Goal: Information Seeking & Learning: Learn about a topic

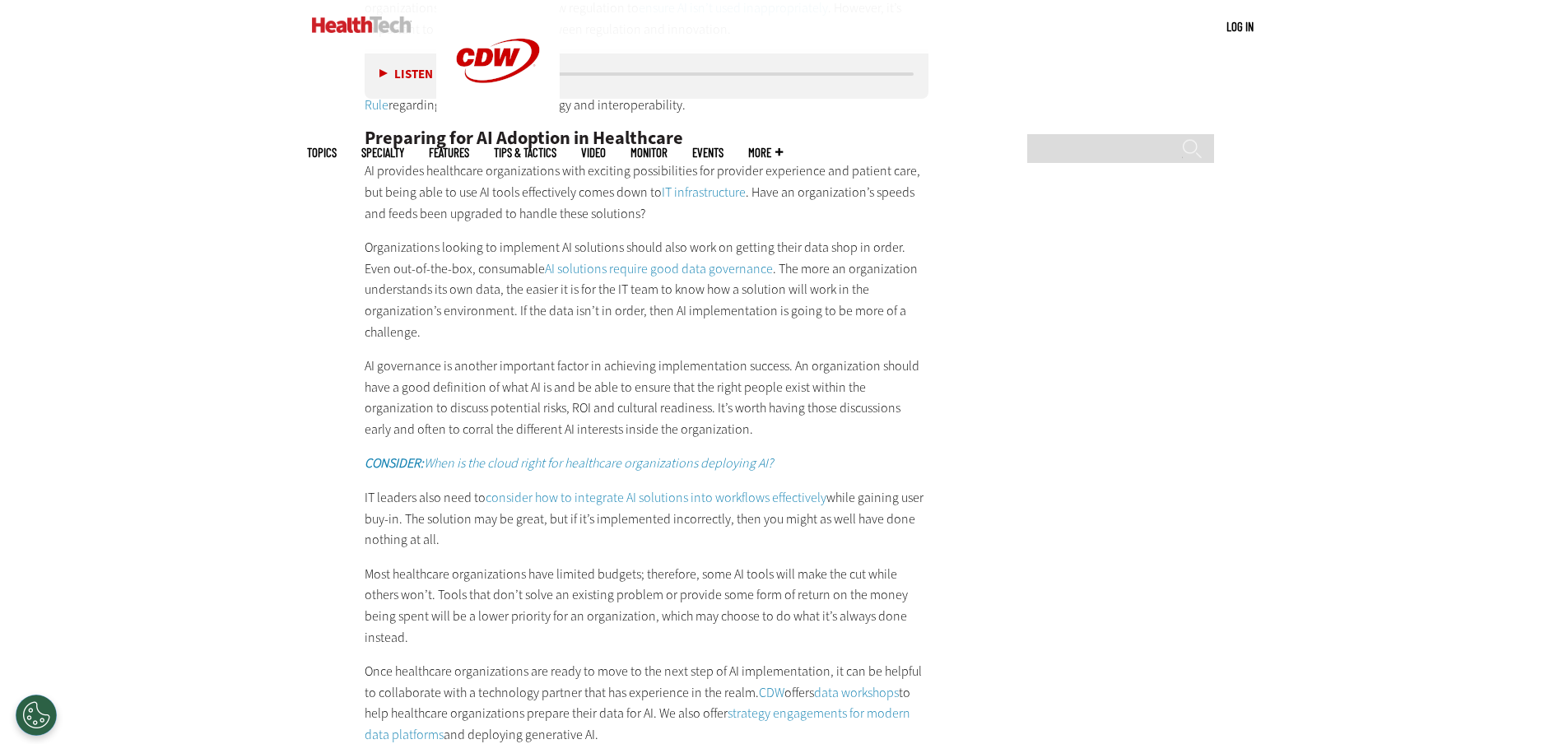
scroll to position [4185, 0]
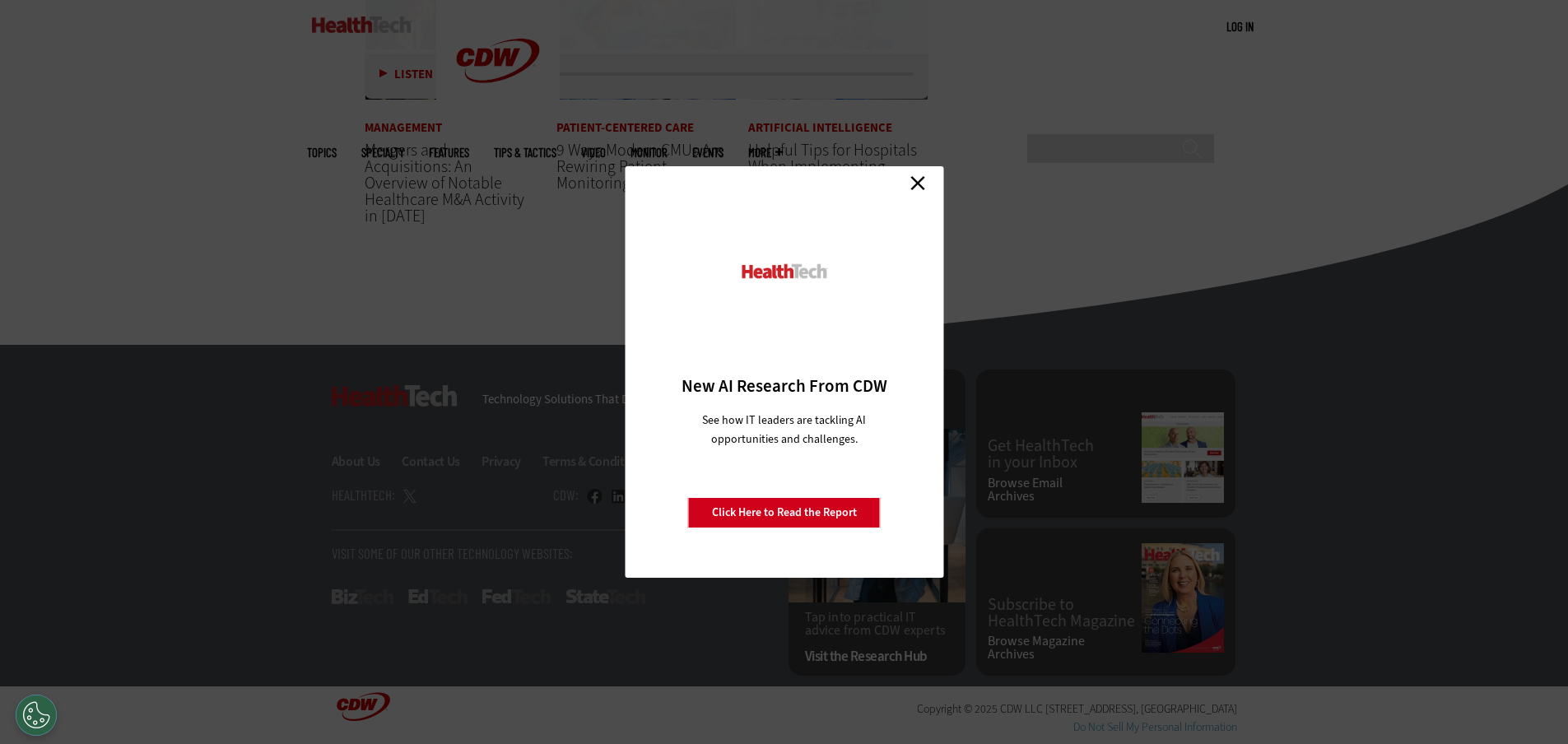
click at [795, 514] on link "Click Here to Read the Report" at bounding box center [784, 512] width 192 height 32
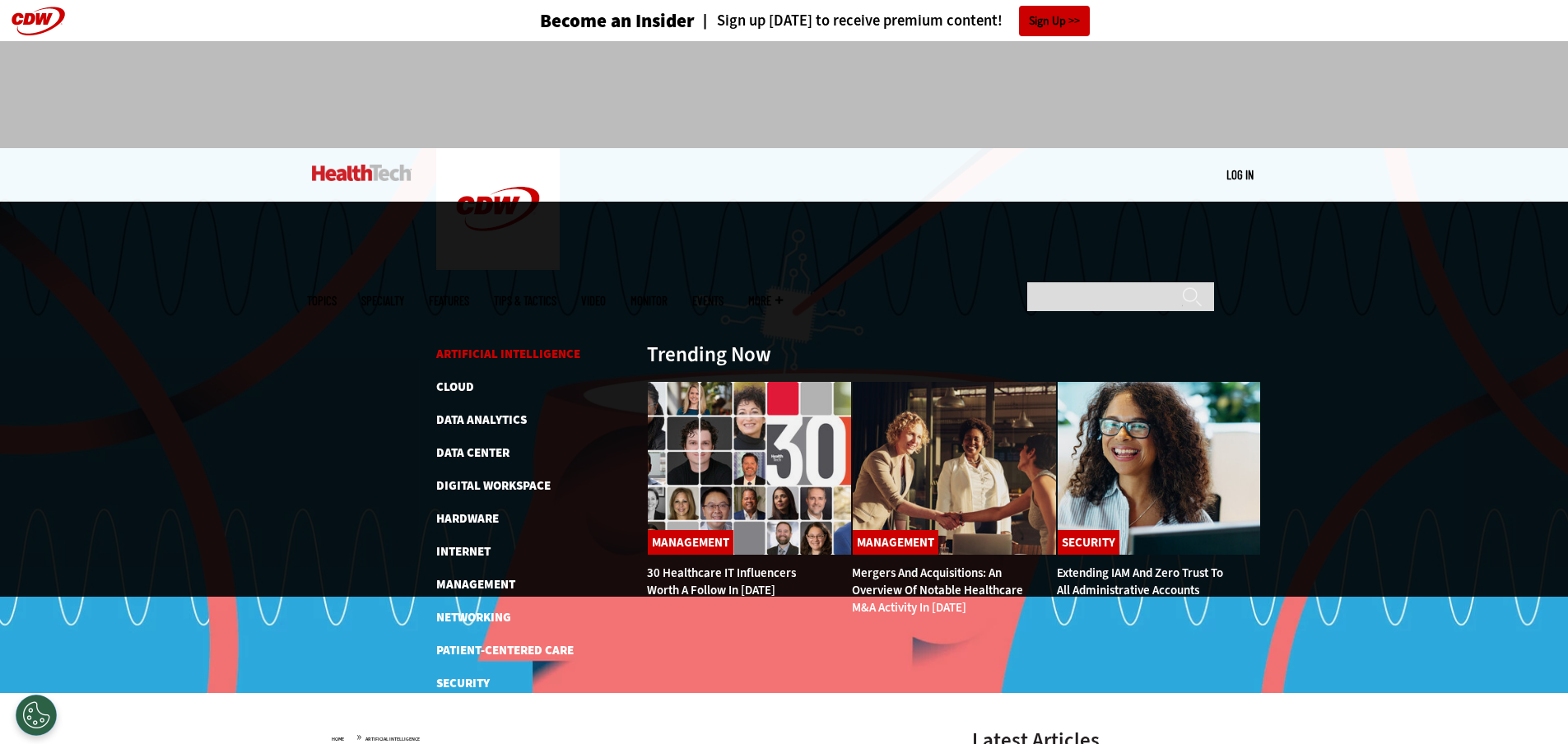
click at [462, 346] on link "Artificial Intelligence" at bounding box center [508, 354] width 144 height 17
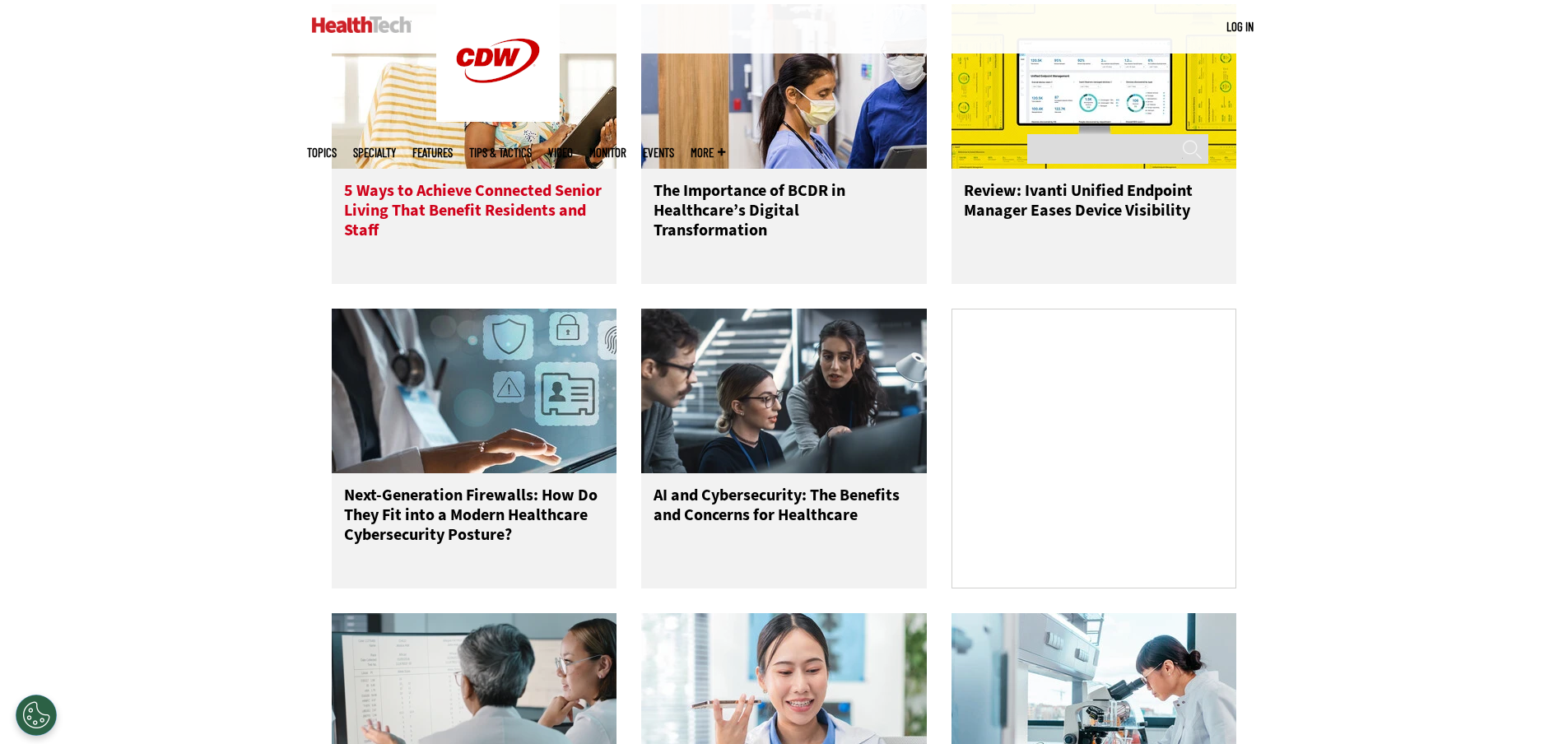
scroll to position [247, 0]
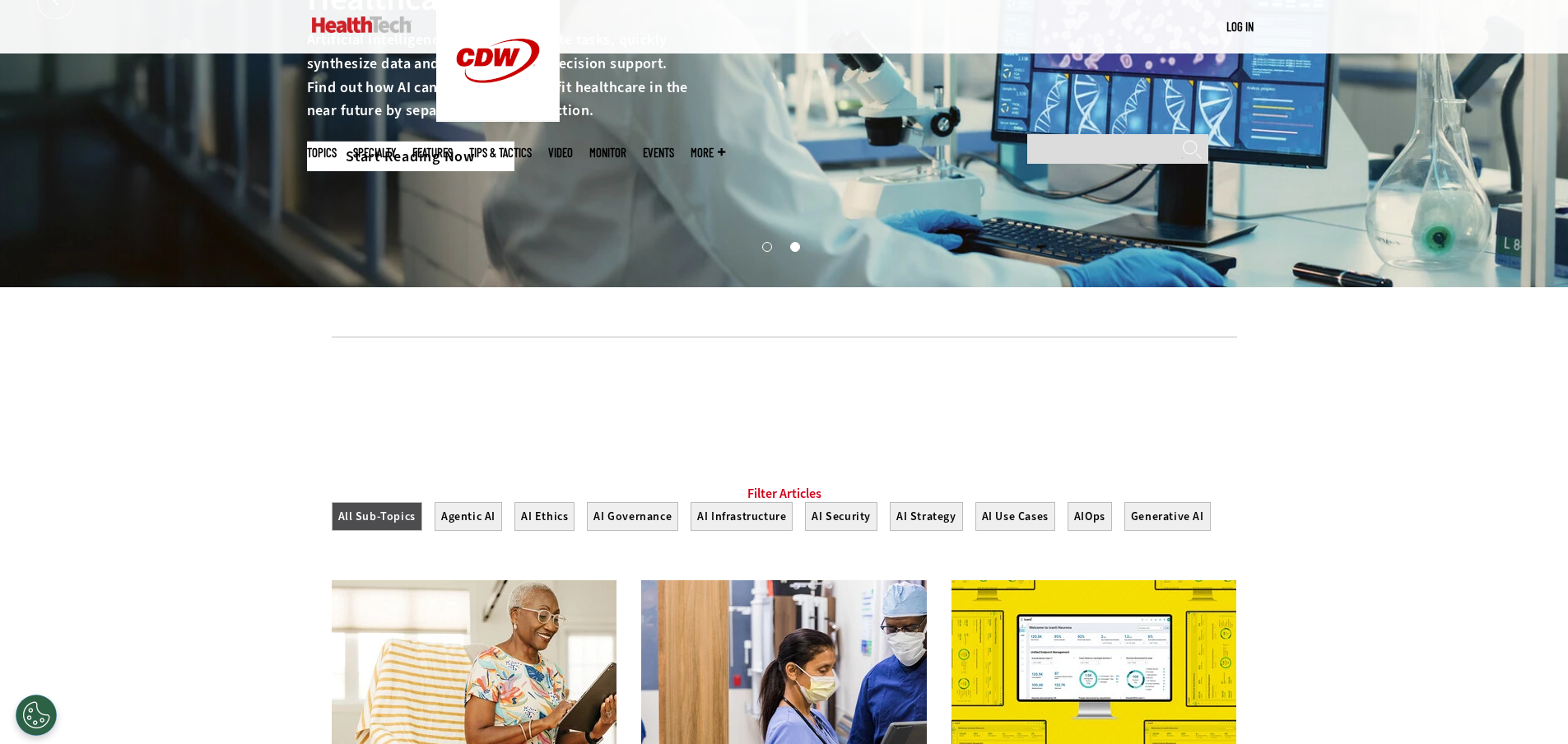
click at [407, 155] on link "Start Reading Now" at bounding box center [411, 156] width 207 height 30
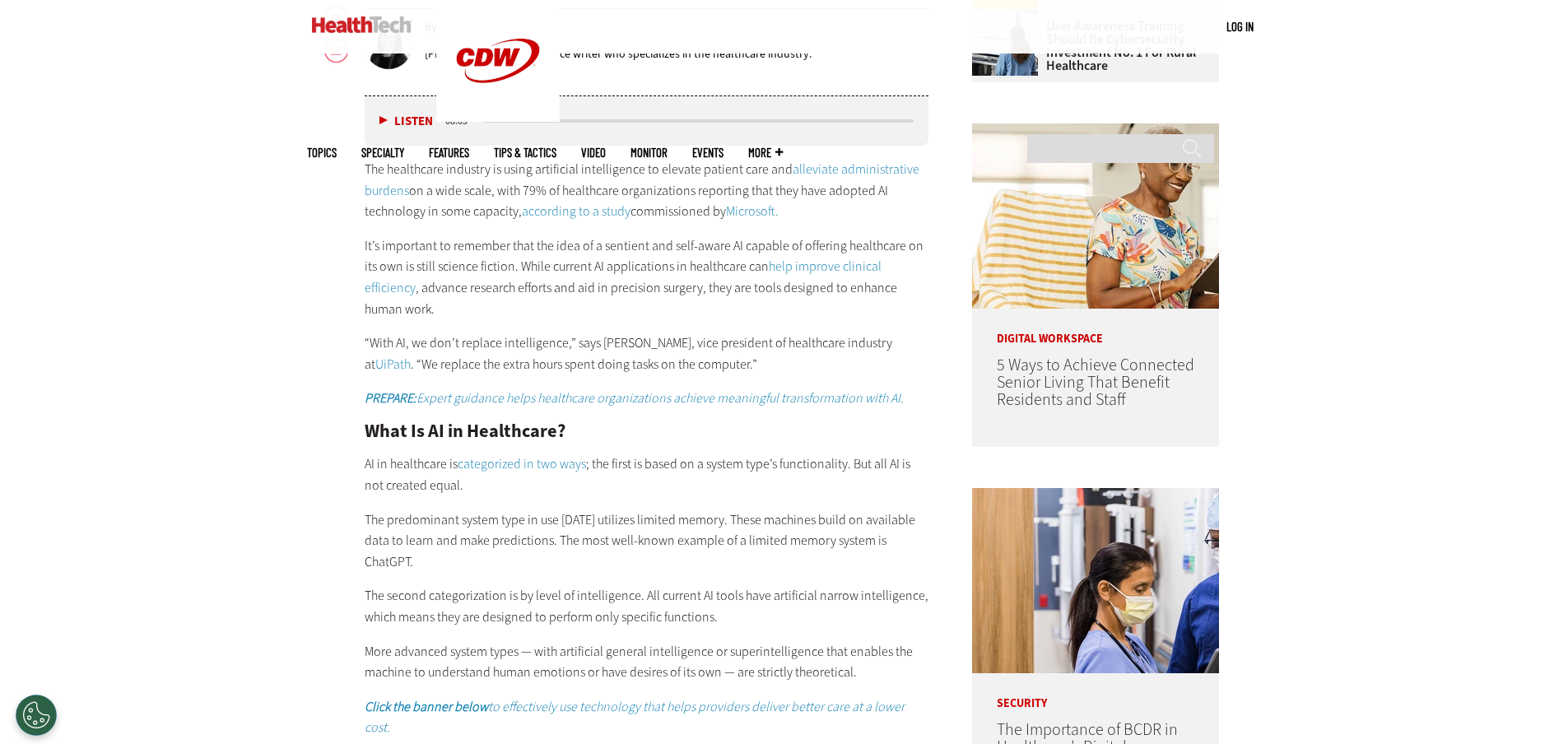
scroll to position [768, 0]
